Goal: Information Seeking & Learning: Learn about a topic

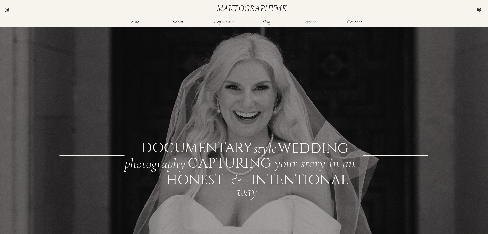
click at [312, 20] on nav "Services" at bounding box center [310, 21] width 17 height 4
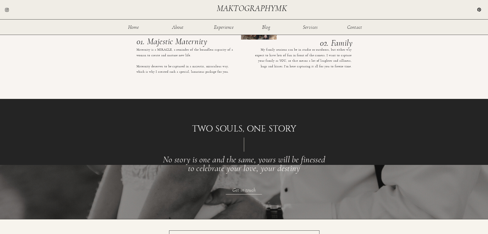
scroll to position [491, 0]
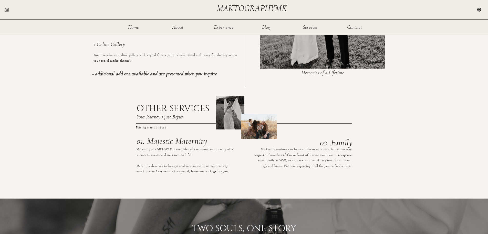
click at [319, 154] on p "My family sessions can be in studio or outdoors, but either way expect to have …" at bounding box center [302, 169] width 100 height 47
click at [336, 144] on h3 "02. Family" at bounding box center [306, 141] width 93 height 7
click at [256, 123] on div at bounding box center [259, 126] width 36 height 25
